Goal: Task Accomplishment & Management: Use online tool/utility

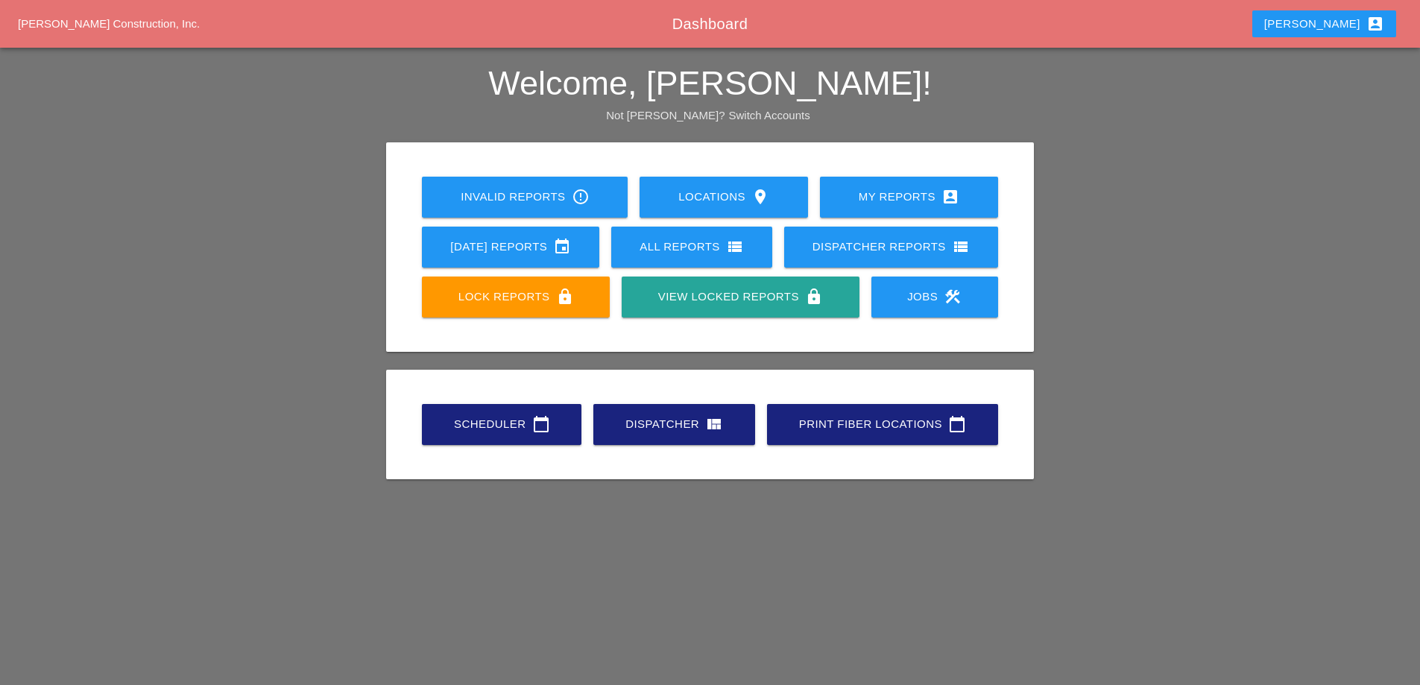
click at [529, 426] on div "Scheduler calendar_today" at bounding box center [502, 424] width 112 height 18
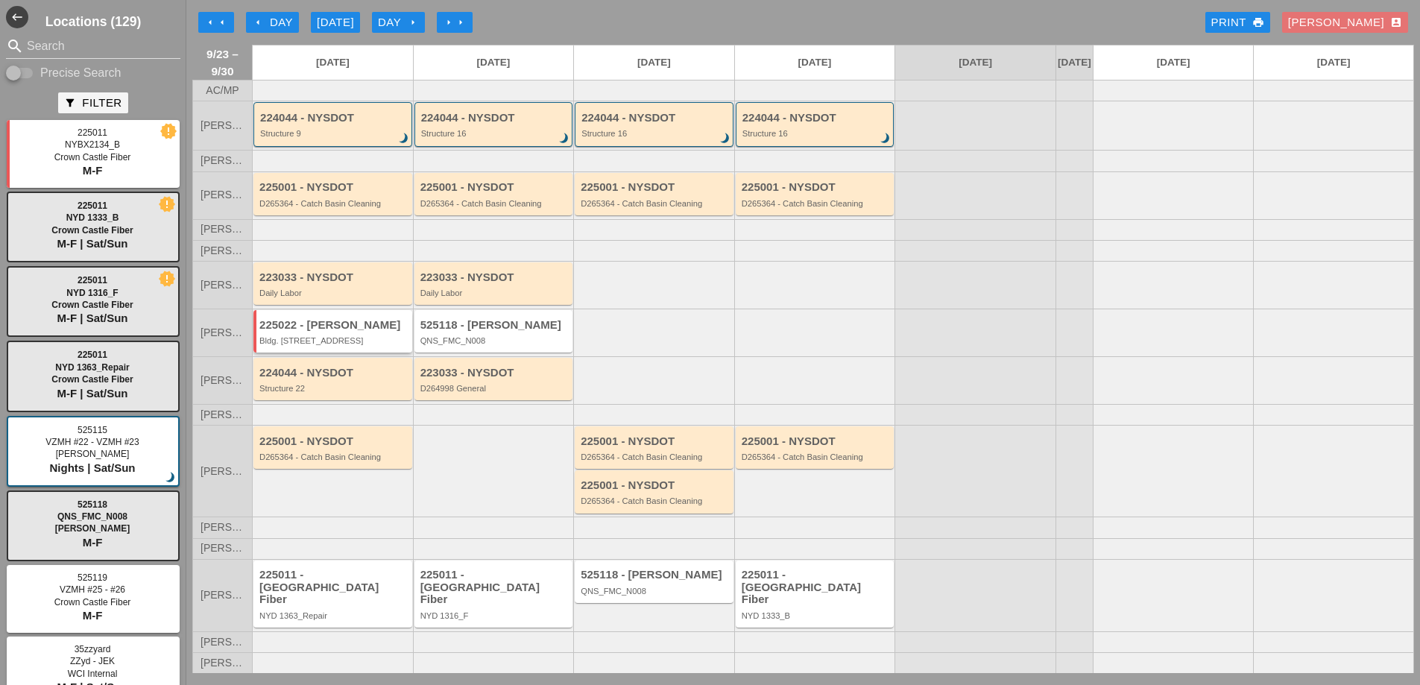
click at [360, 345] on div "Bldg. [STREET_ADDRESS]" at bounding box center [333, 340] width 149 height 9
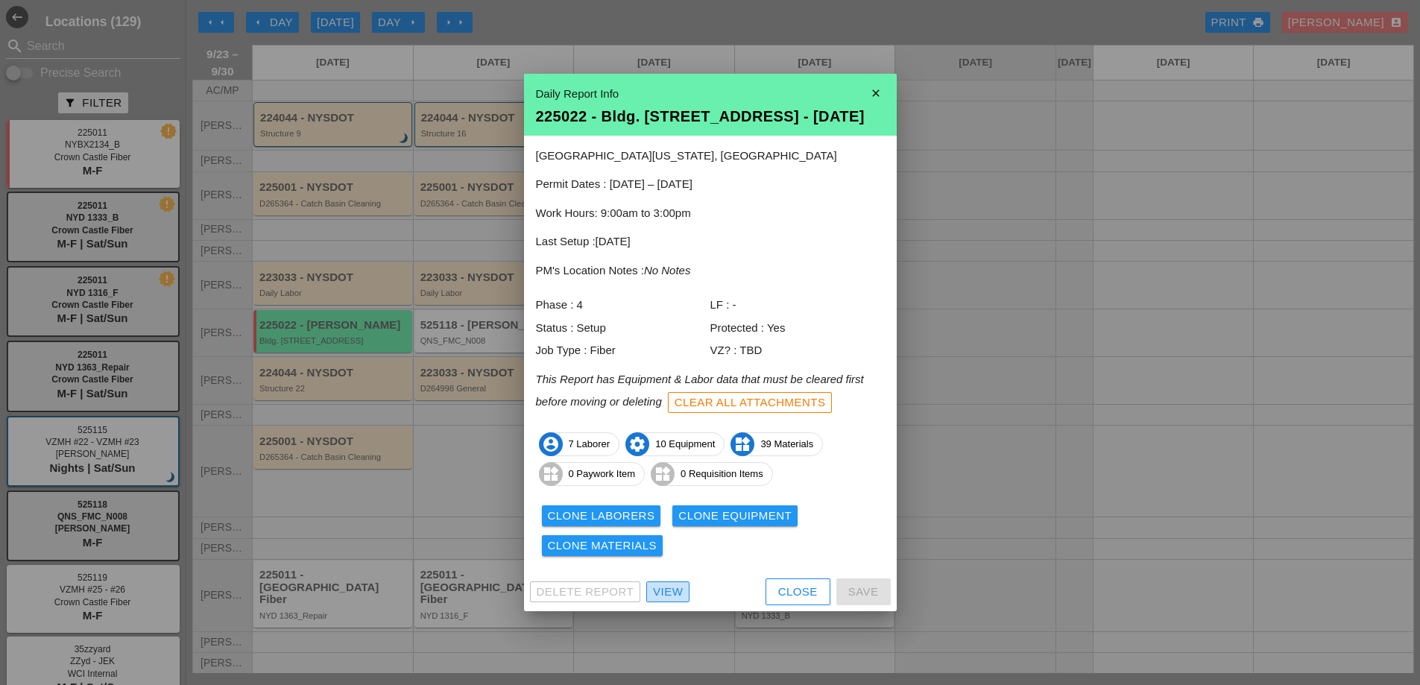
click at [677, 592] on div "View" at bounding box center [668, 592] width 30 height 17
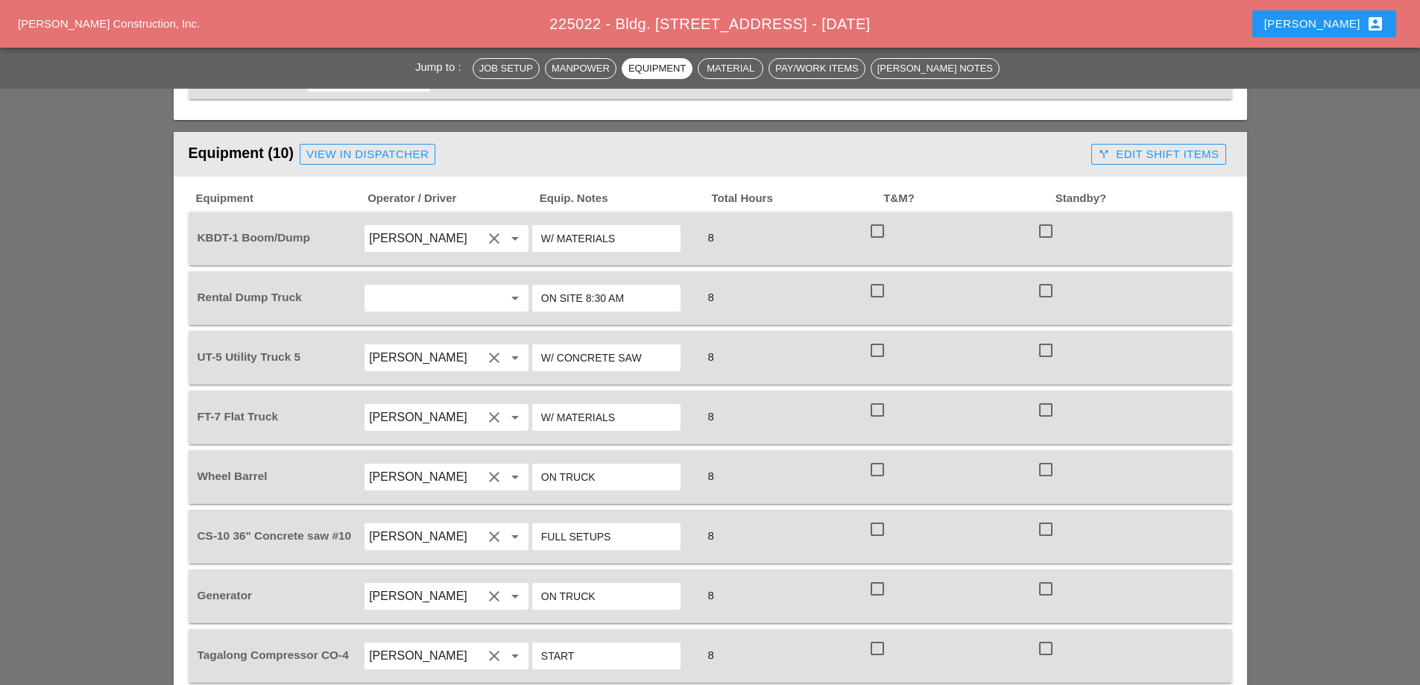
scroll to position [1193, 0]
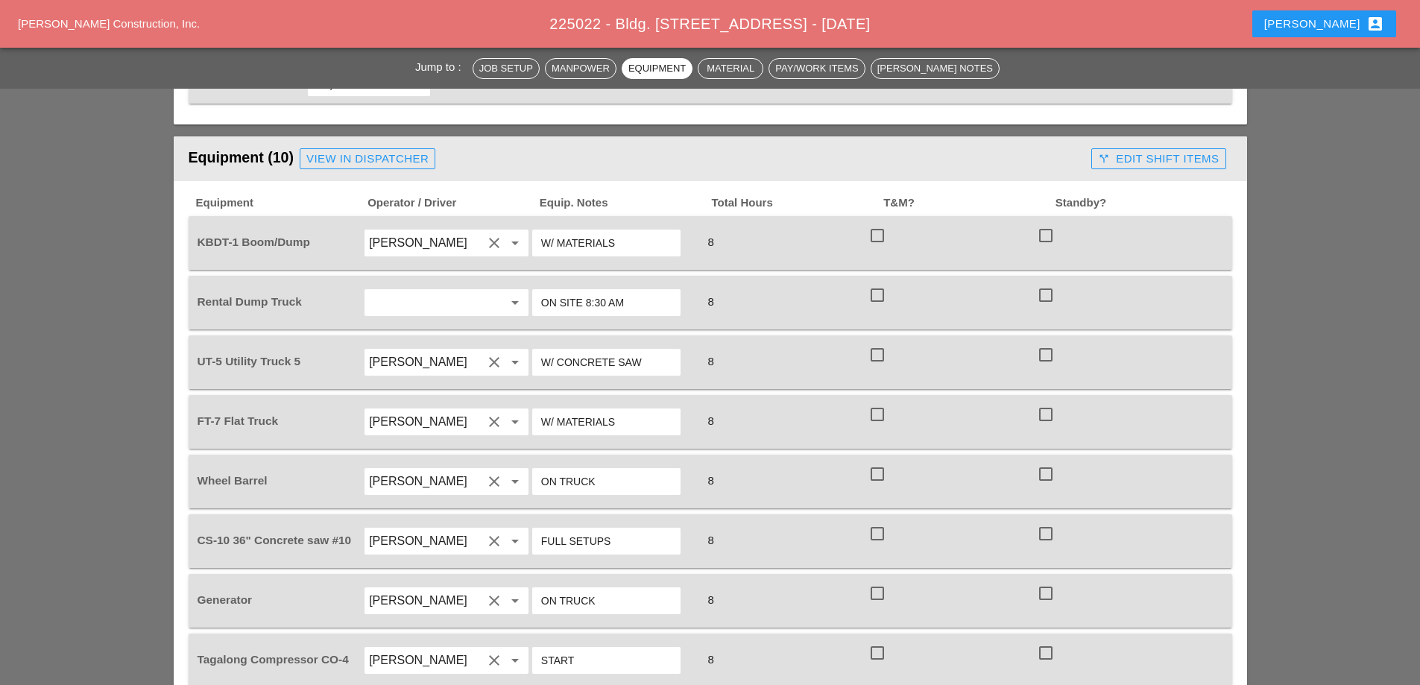
click at [1042, 223] on div at bounding box center [1045, 235] width 25 height 25
click at [1047, 223] on div at bounding box center [1045, 235] width 25 height 25
click at [1044, 223] on div at bounding box center [1045, 235] width 25 height 25
click at [1046, 223] on div at bounding box center [1045, 235] width 25 height 25
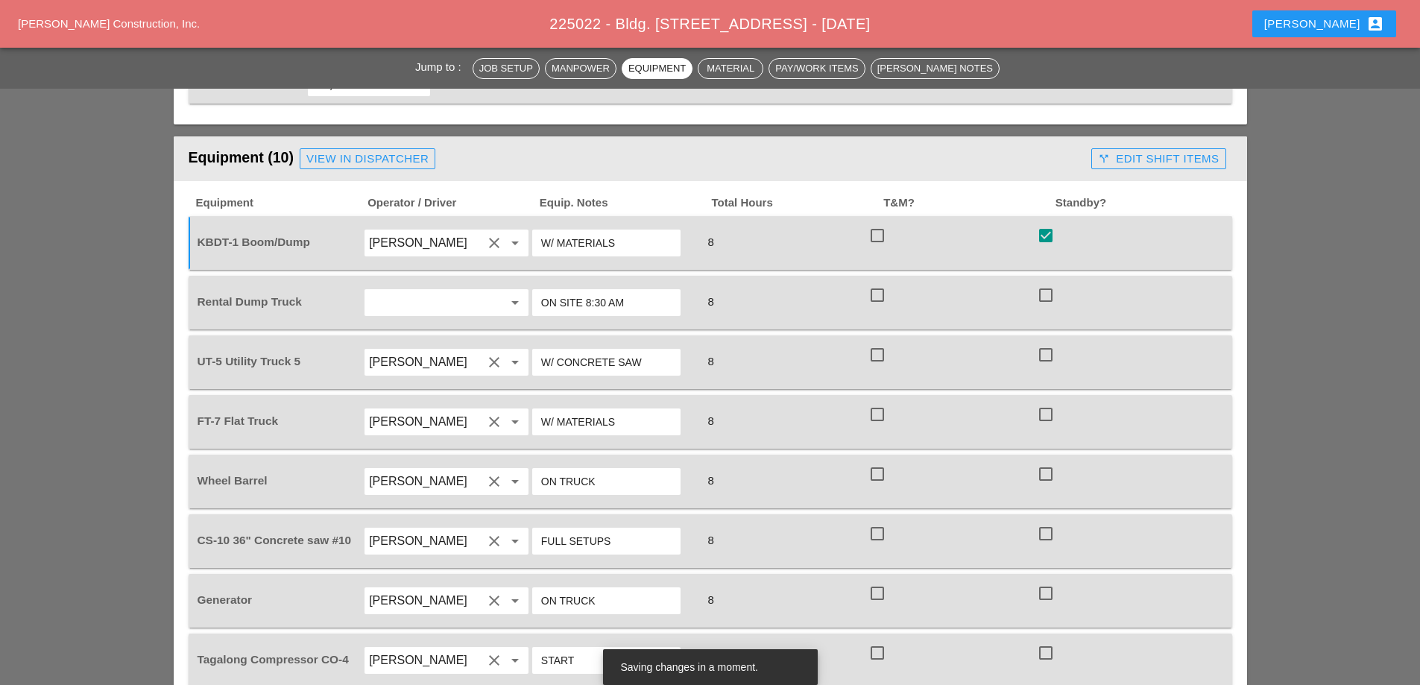
click at [1046, 223] on div at bounding box center [1045, 235] width 25 height 25
checkbox input "false"
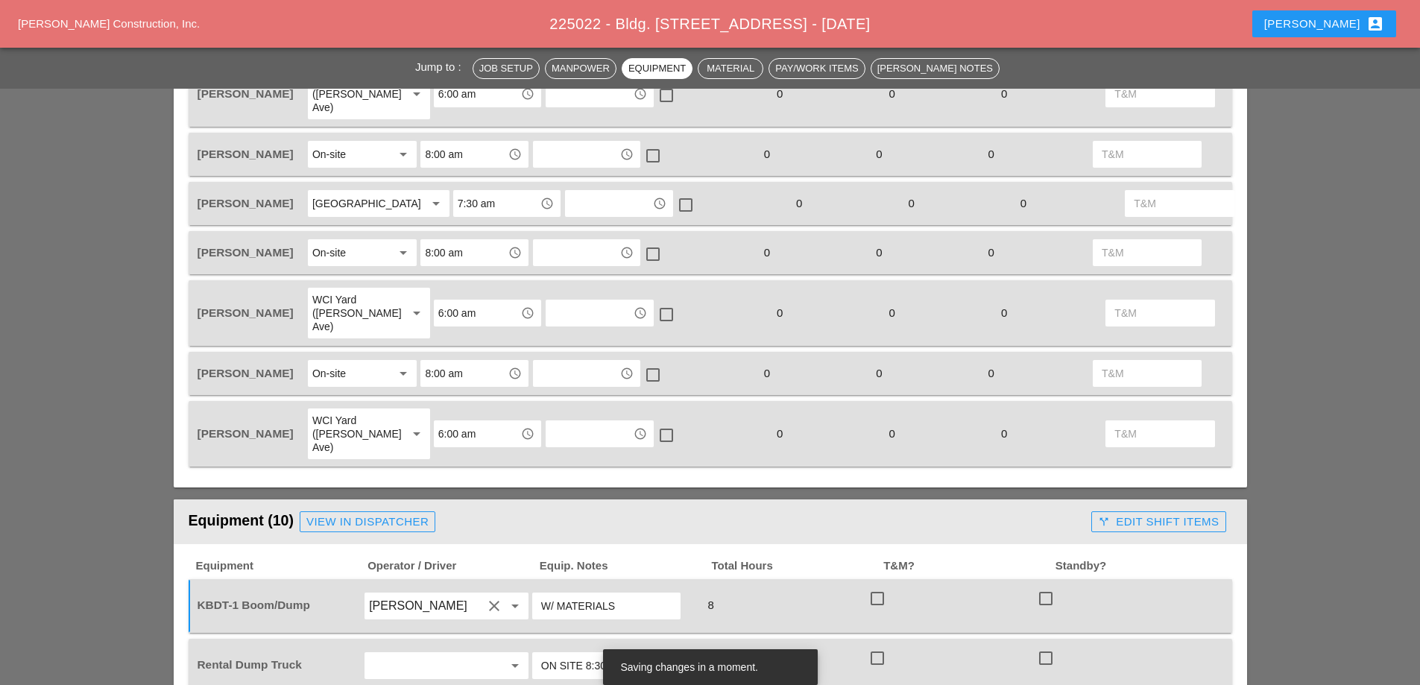
scroll to position [969, 0]
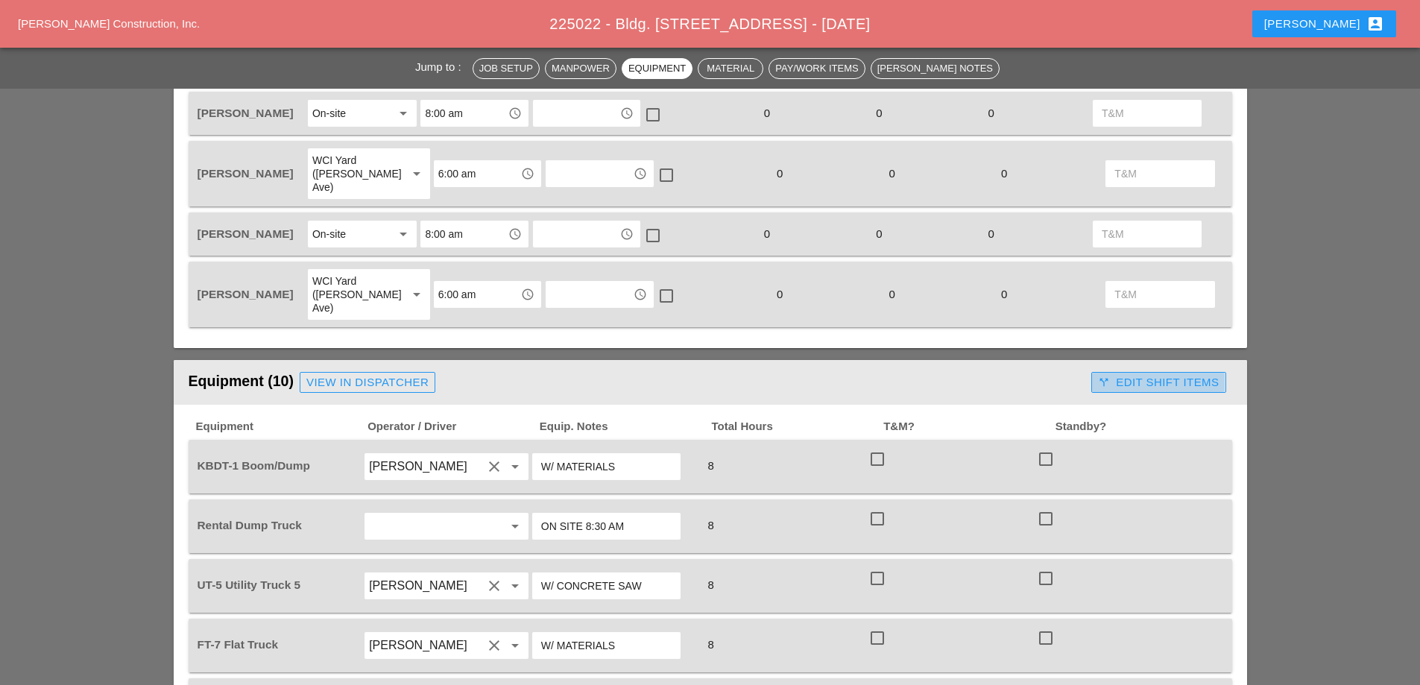
click at [1147, 374] on div "call_split Edit Shift Items" at bounding box center [1158, 382] width 121 height 17
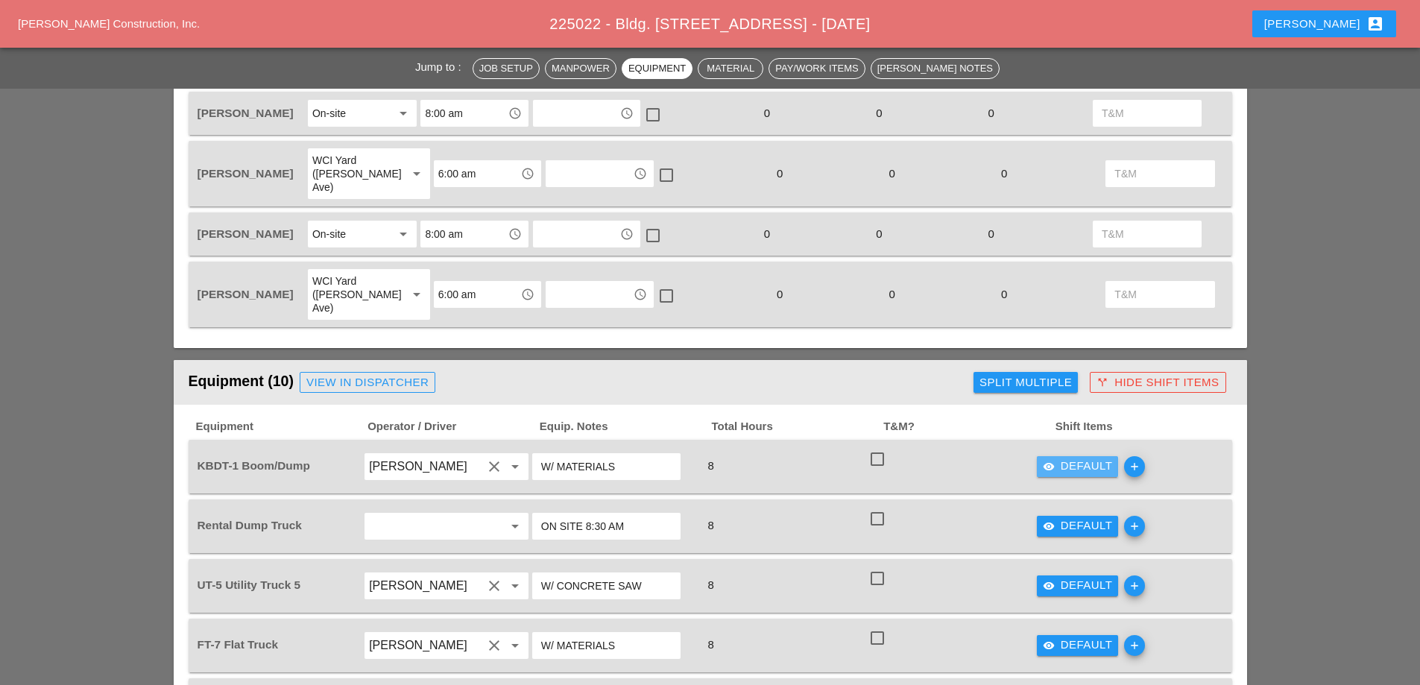
click at [1088, 458] on div "visibility Default" at bounding box center [1078, 466] width 70 height 17
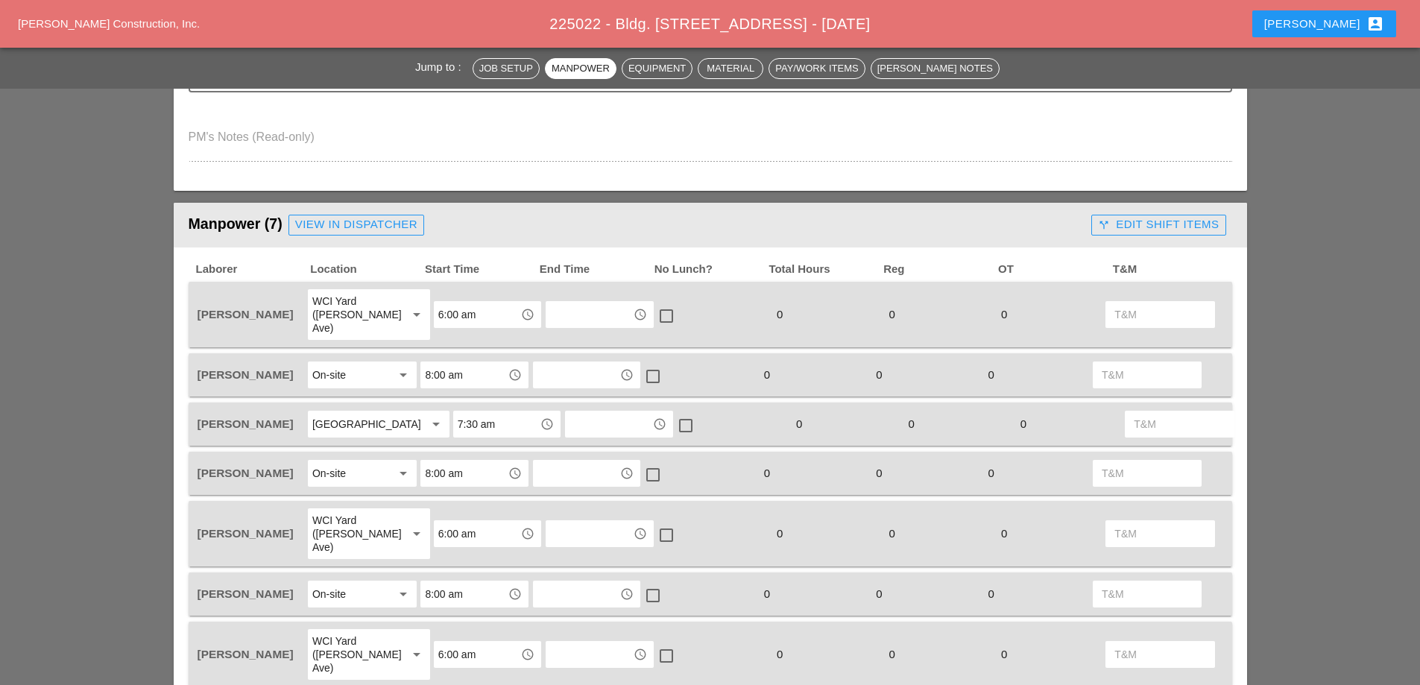
scroll to position [447, 0]
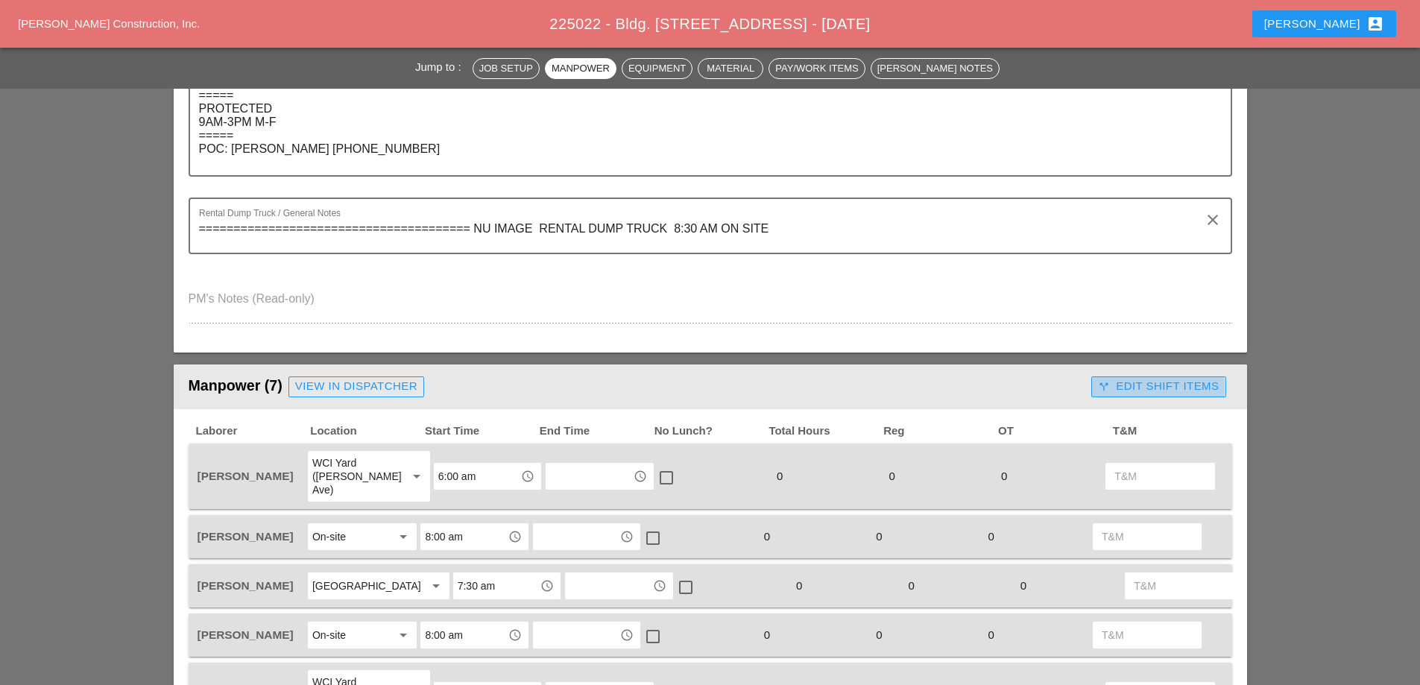
click at [1152, 384] on div "call_split Edit Shift Items" at bounding box center [1158, 386] width 121 height 17
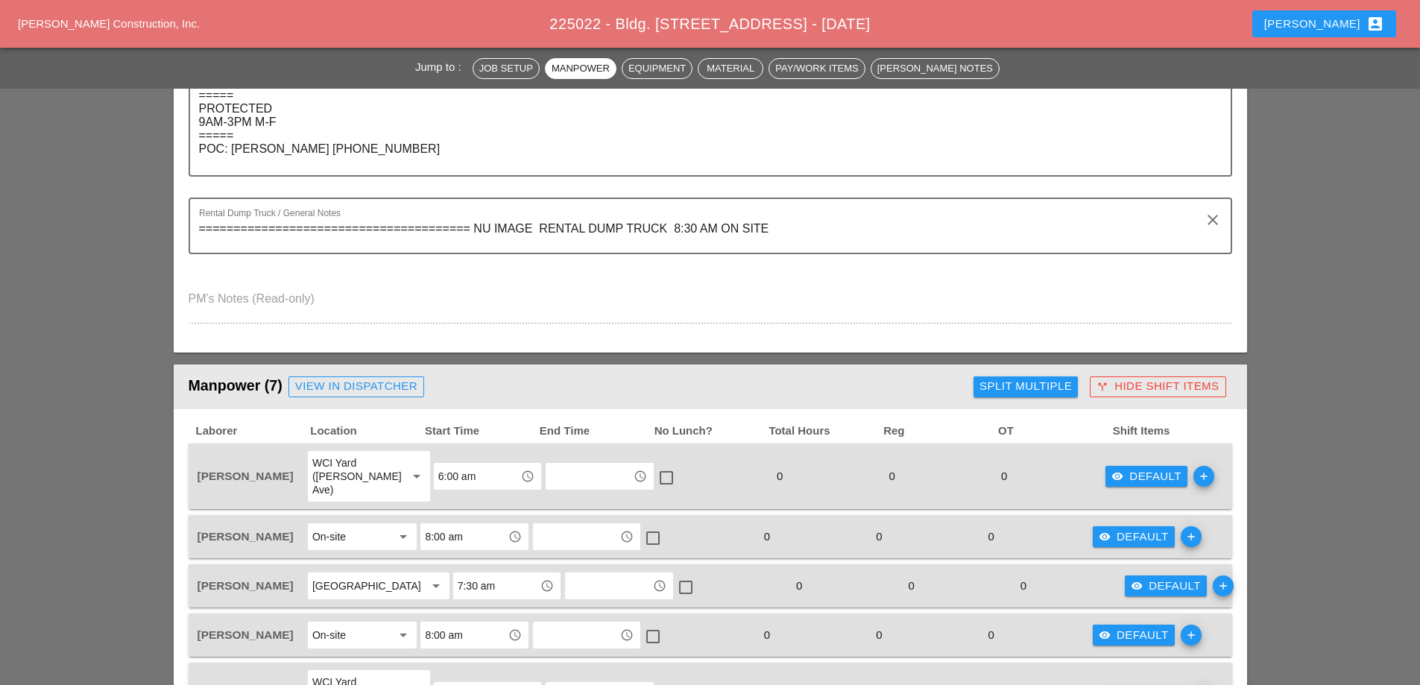
click at [1133, 470] on div "visibility Default" at bounding box center [1146, 476] width 70 height 17
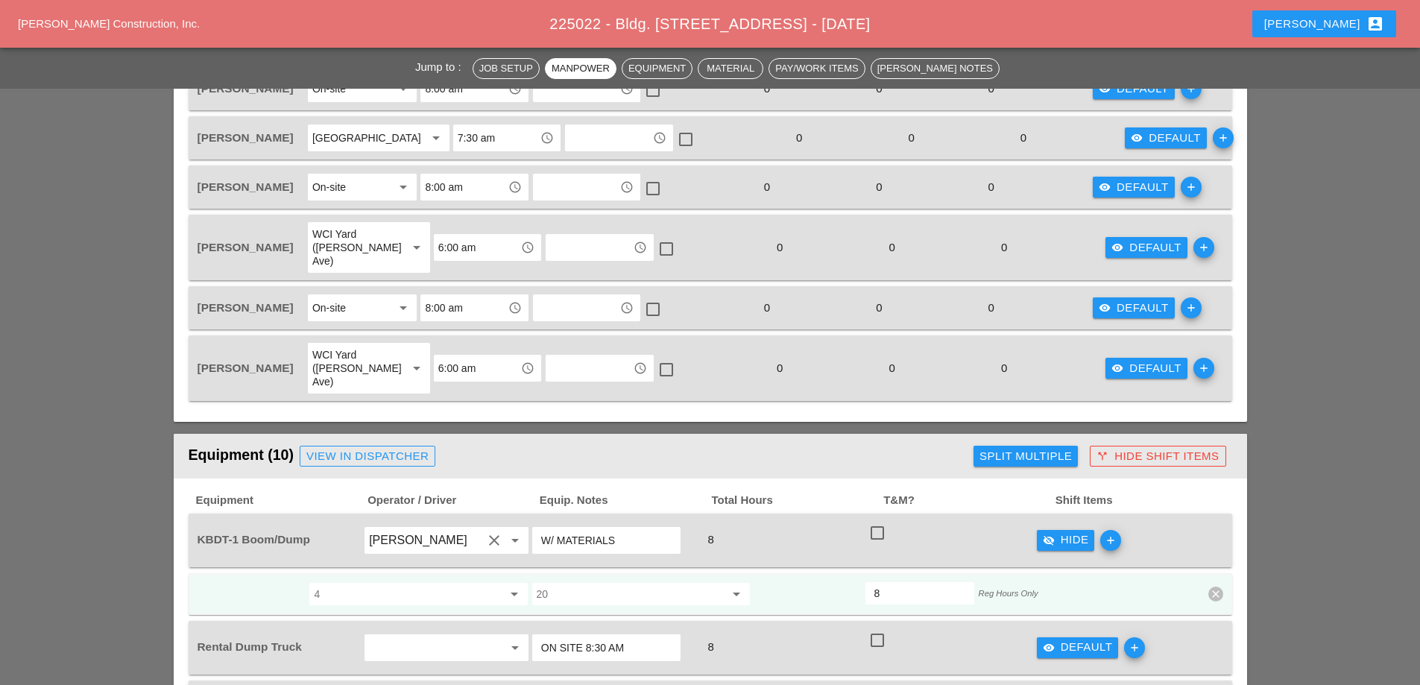
scroll to position [969, 0]
